Goal: Find specific page/section: Find specific page/section

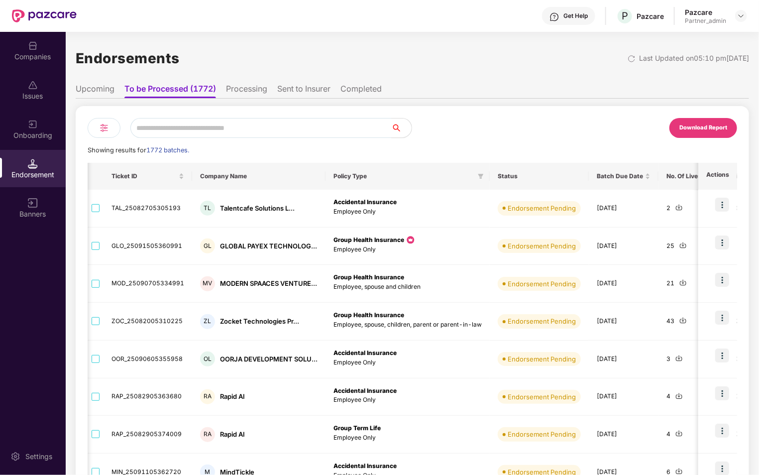
scroll to position [0, 239]
click at [102, 94] on li "Upcoming" at bounding box center [95, 91] width 39 height 14
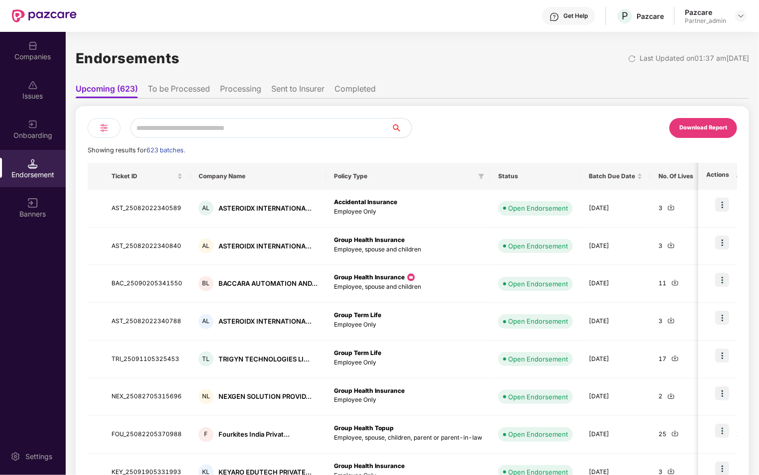
click at [184, 96] on li "To be Processed" at bounding box center [179, 91] width 62 height 14
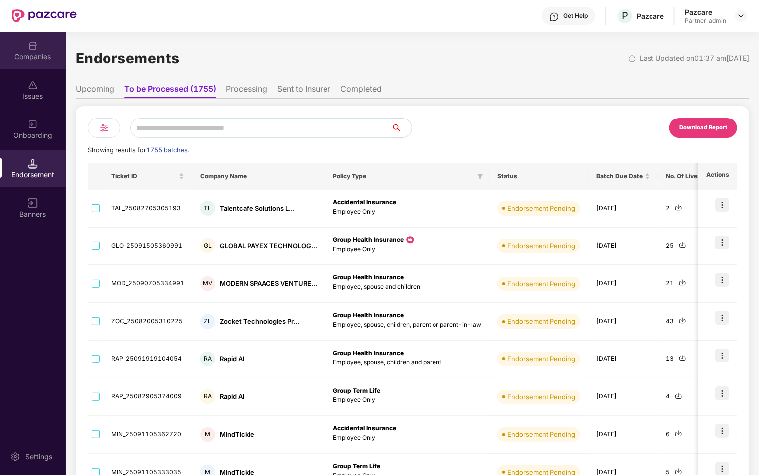
click at [25, 54] on div "Companies" at bounding box center [33, 57] width 66 height 10
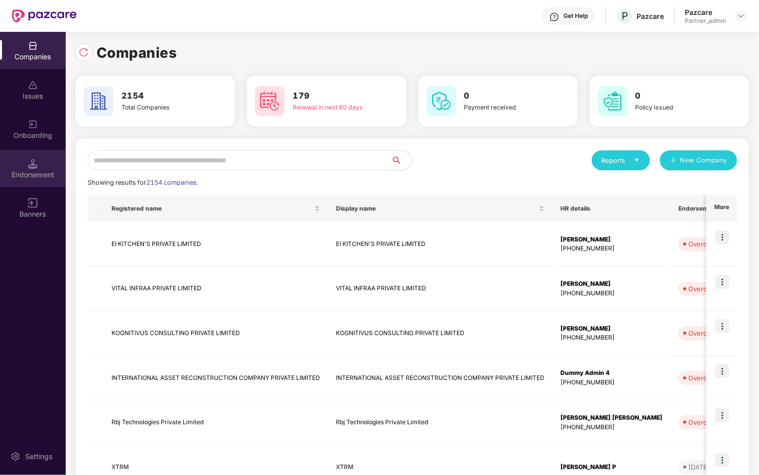
click at [47, 168] on div "Endorsement" at bounding box center [33, 168] width 66 height 37
